Goal: Transaction & Acquisition: Download file/media

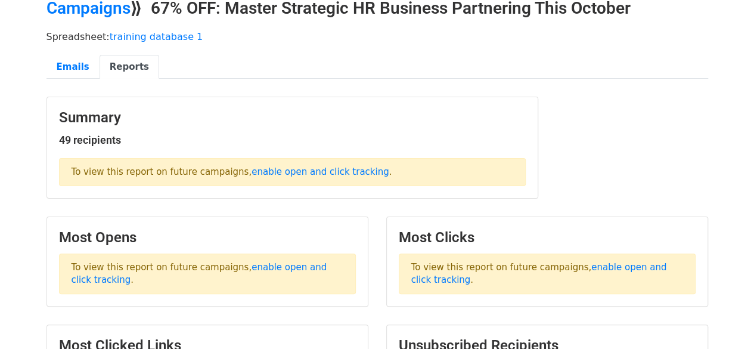
scroll to position [48, 0]
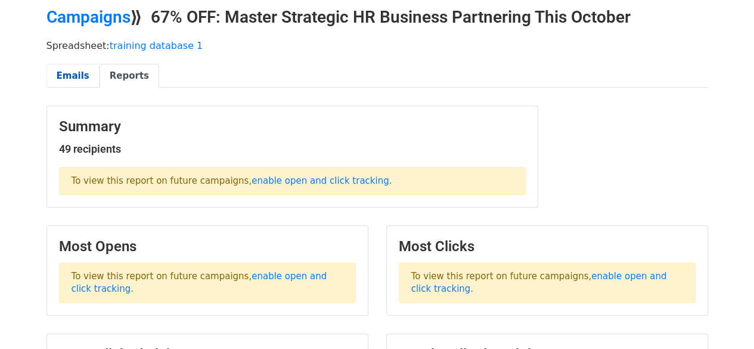
click at [77, 72] on link "Emails" at bounding box center [72, 76] width 53 height 24
click at [56, 72] on link "Emails" at bounding box center [72, 76] width 53 height 24
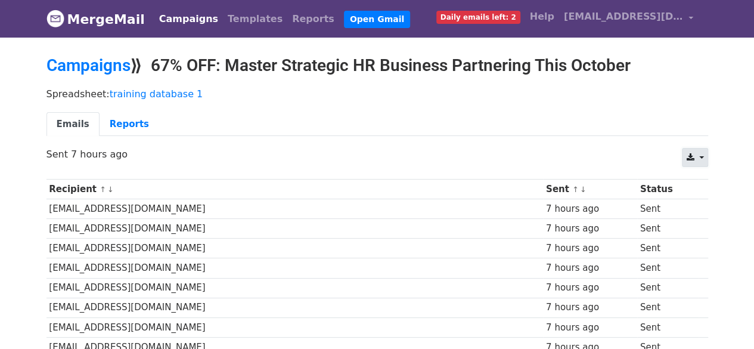
click at [693, 159] on icon at bounding box center [690, 157] width 8 height 8
click at [710, 205] on link "Excel" at bounding box center [709, 203] width 54 height 19
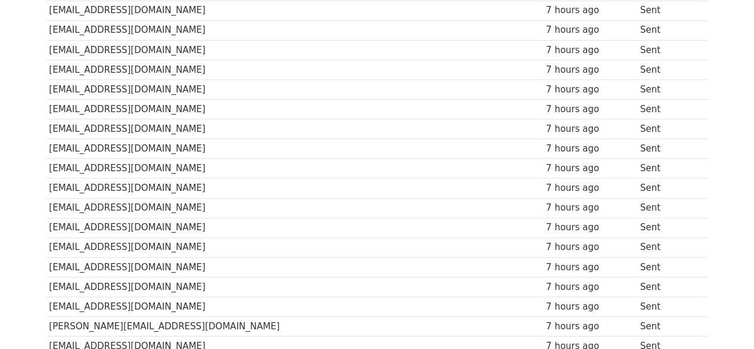
scroll to position [76, 0]
